Goal: Transaction & Acquisition: Purchase product/service

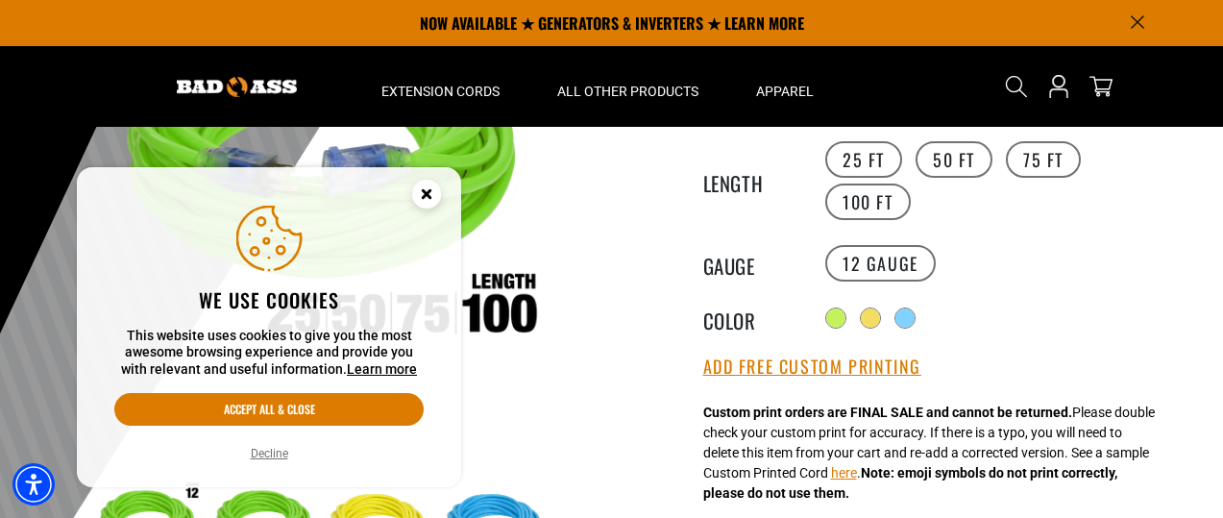
scroll to position [231, 0]
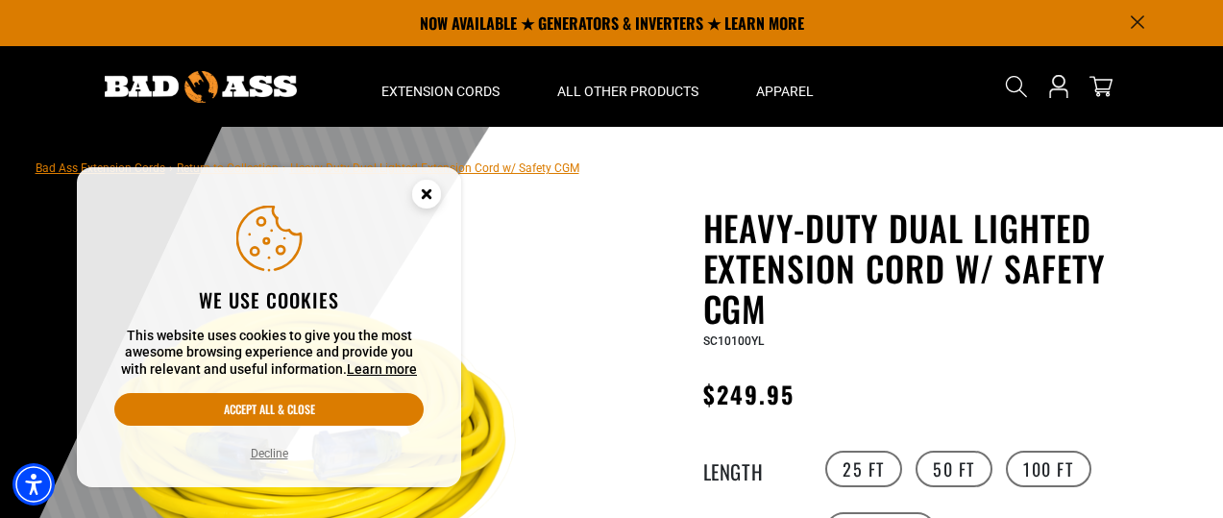
click at [425, 192] on icon "Cookie Consent" at bounding box center [426, 193] width 7 height 7
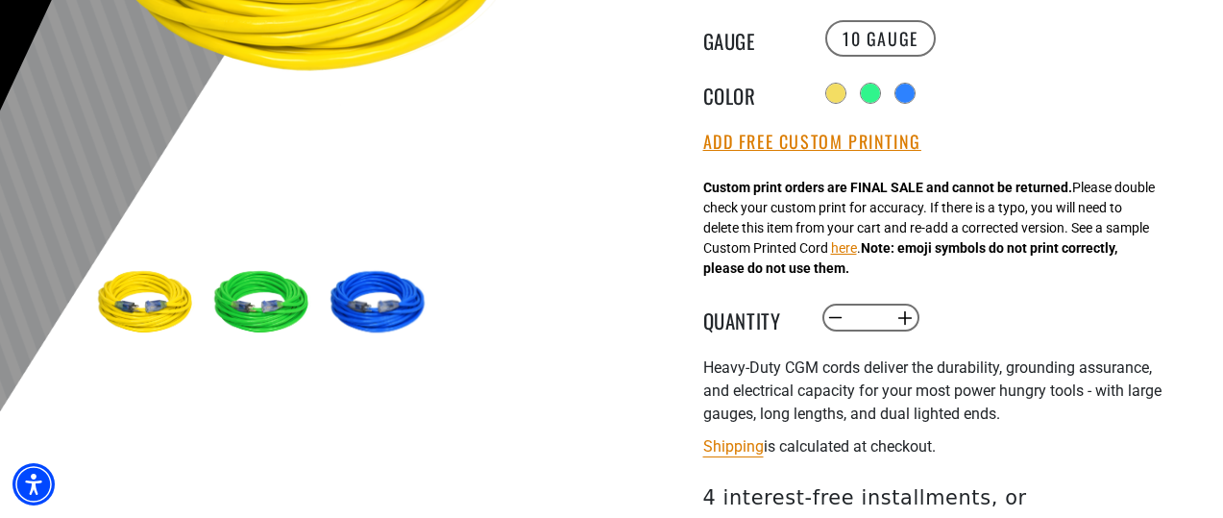
scroll to position [500, 0]
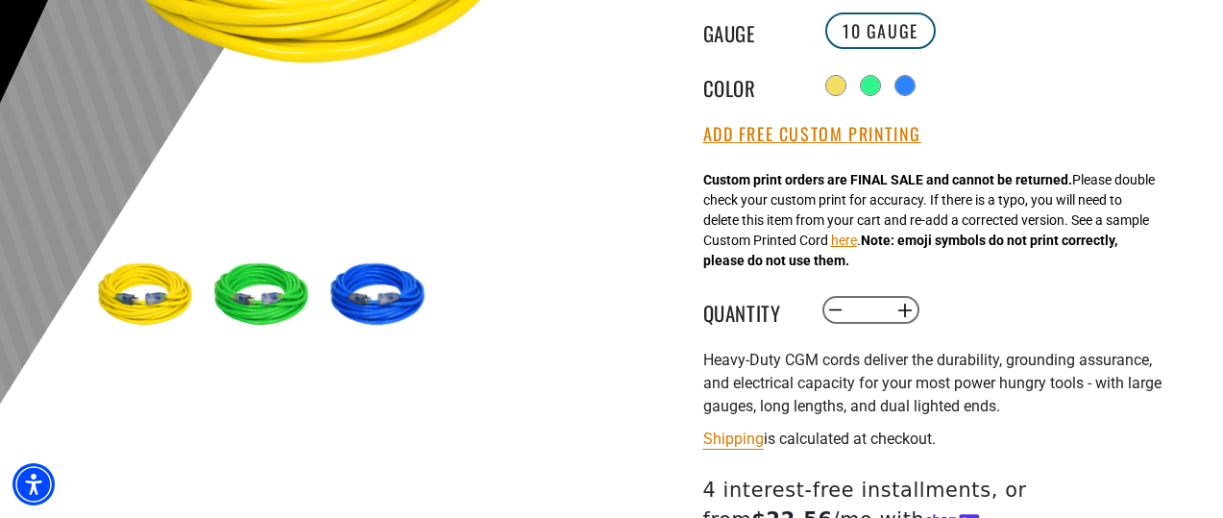
click at [911, 20] on label "10 Gauge" at bounding box center [880, 30] width 110 height 37
